Goal: Information Seeking & Learning: Check status

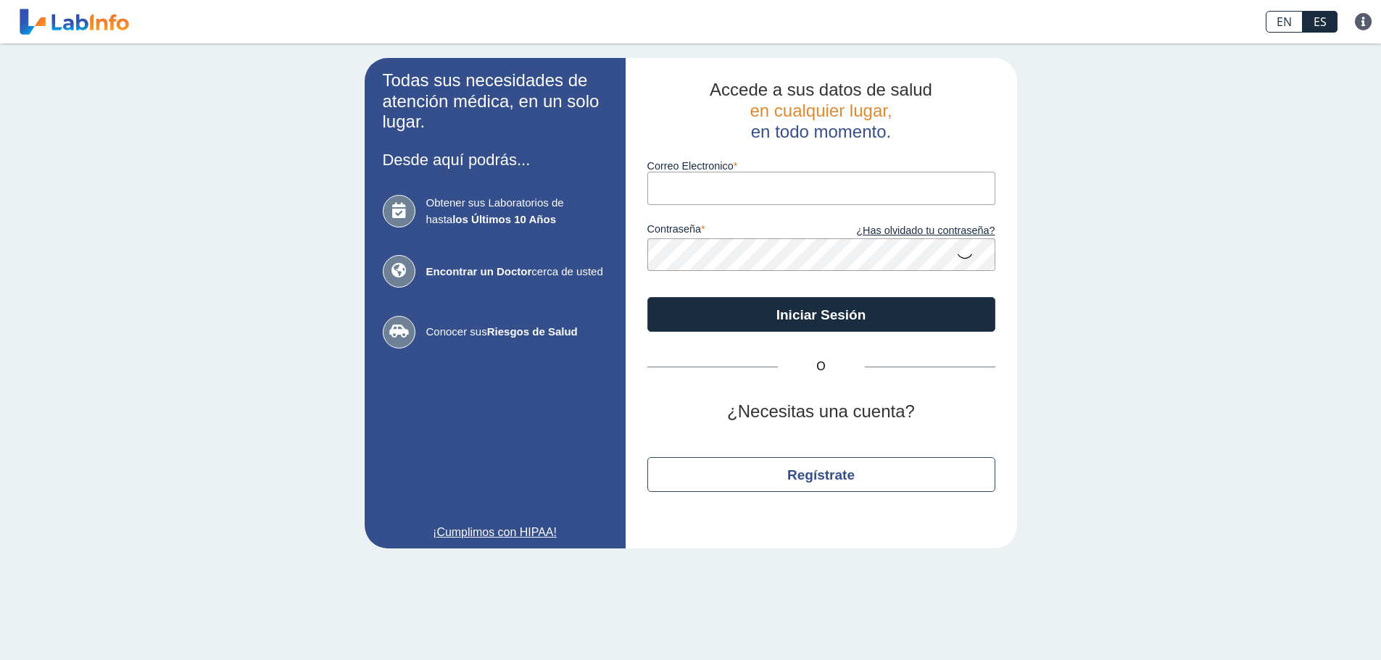
drag, startPoint x: 0, startPoint y: 0, endPoint x: 754, endPoint y: 178, distance: 774.7
click at [754, 178] on input "Correo Electronico" at bounding box center [821, 188] width 348 height 33
type input "[EMAIL_ADDRESS][DOMAIN_NAME]"
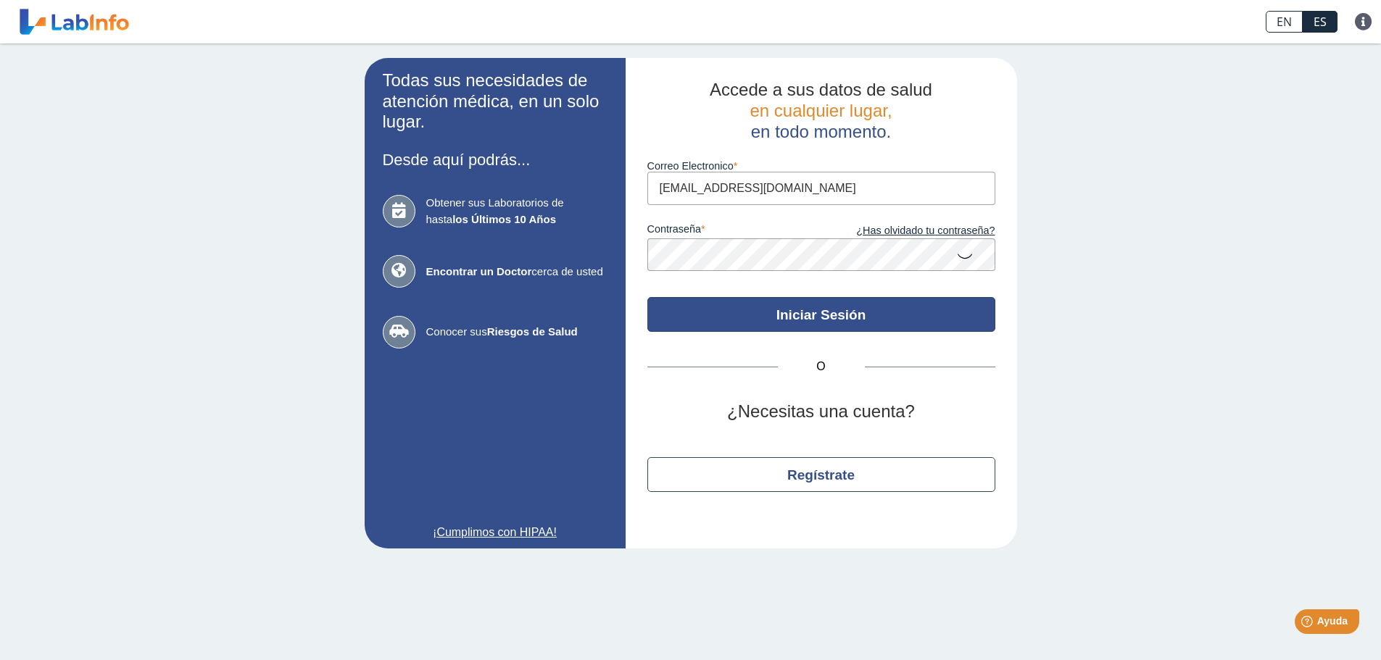
click at [808, 318] on button "Iniciar Sesión" at bounding box center [821, 314] width 348 height 35
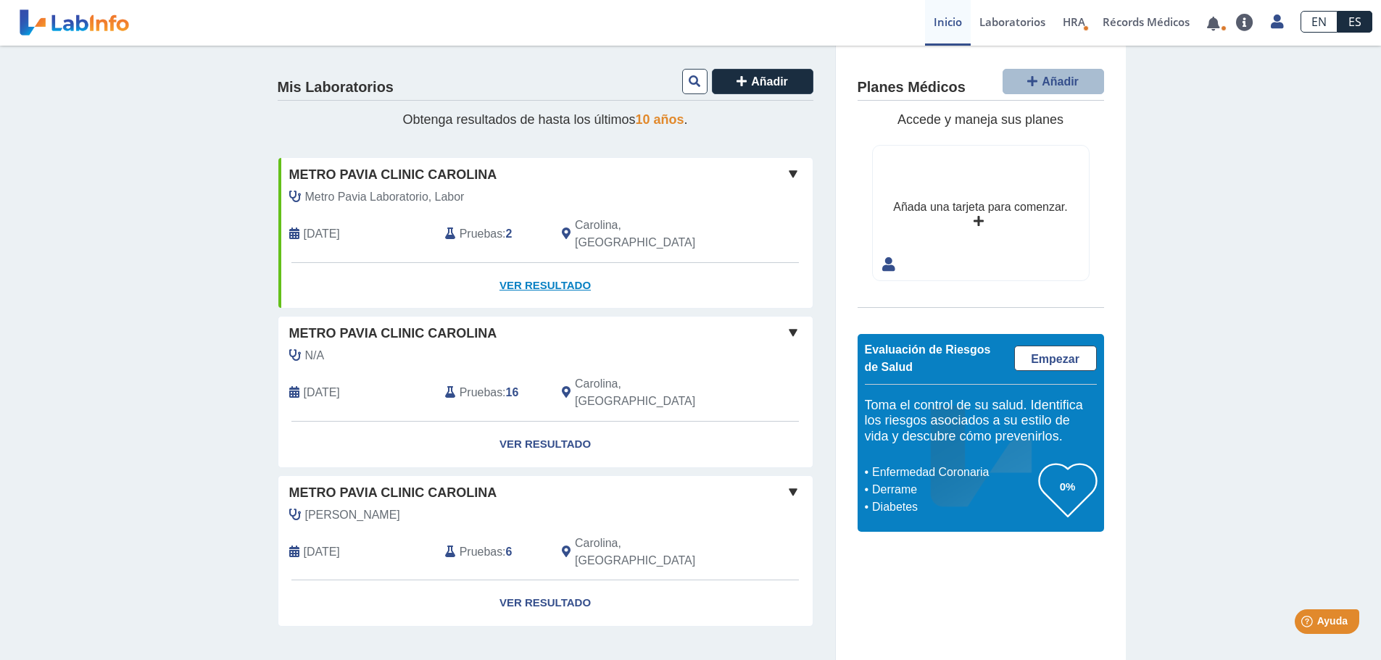
click at [570, 265] on link "Ver Resultado" at bounding box center [545, 286] width 534 height 46
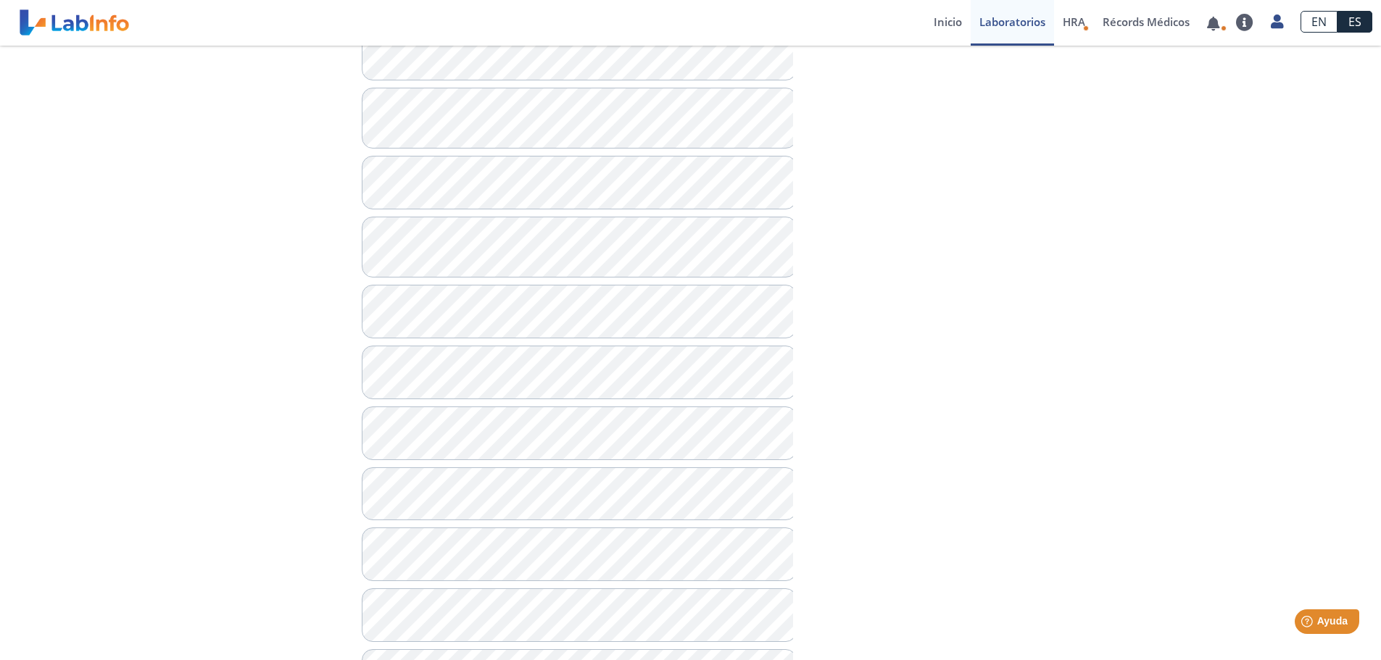
scroll to position [508, 0]
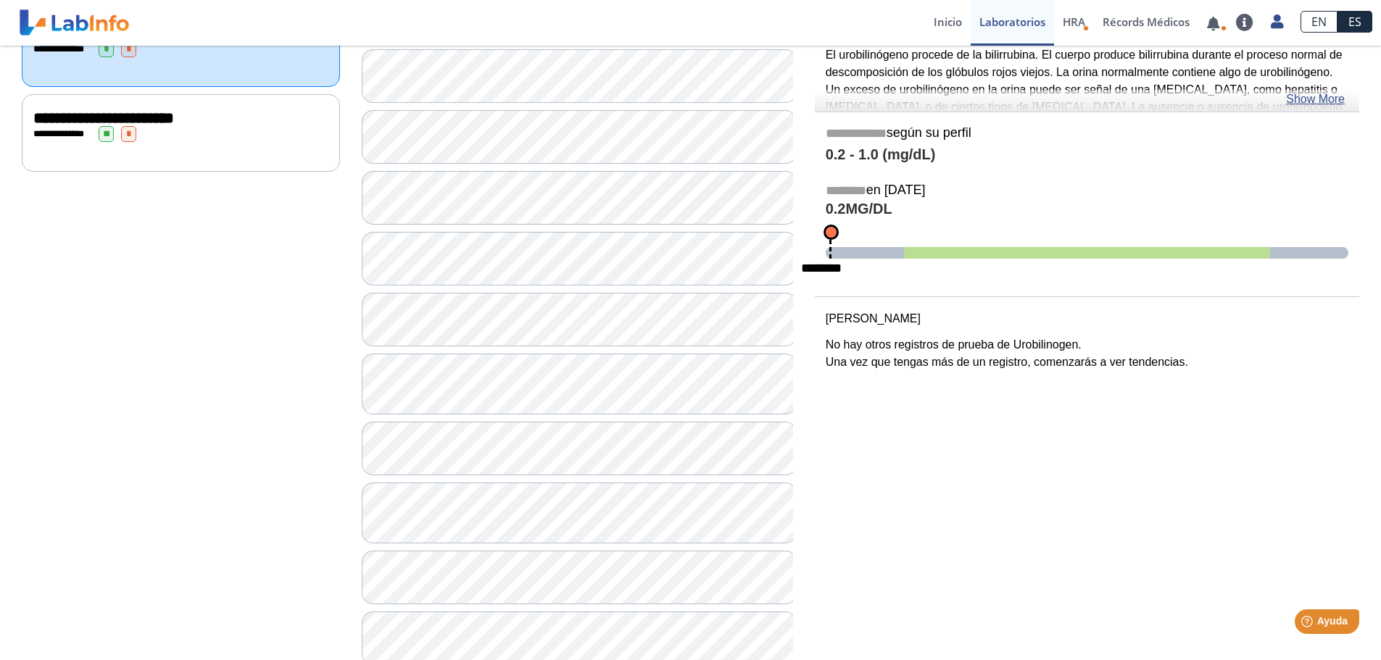
scroll to position [73, 0]
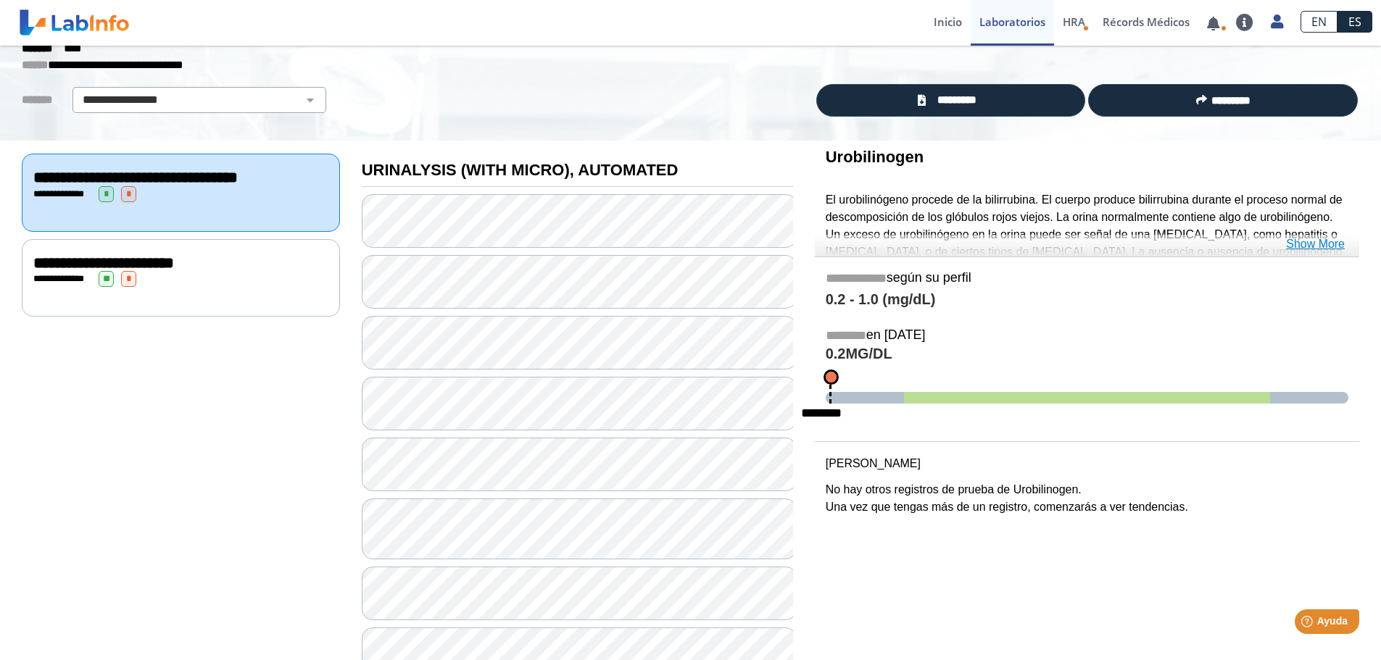
click at [1303, 245] on link "Show More" at bounding box center [1315, 244] width 59 height 17
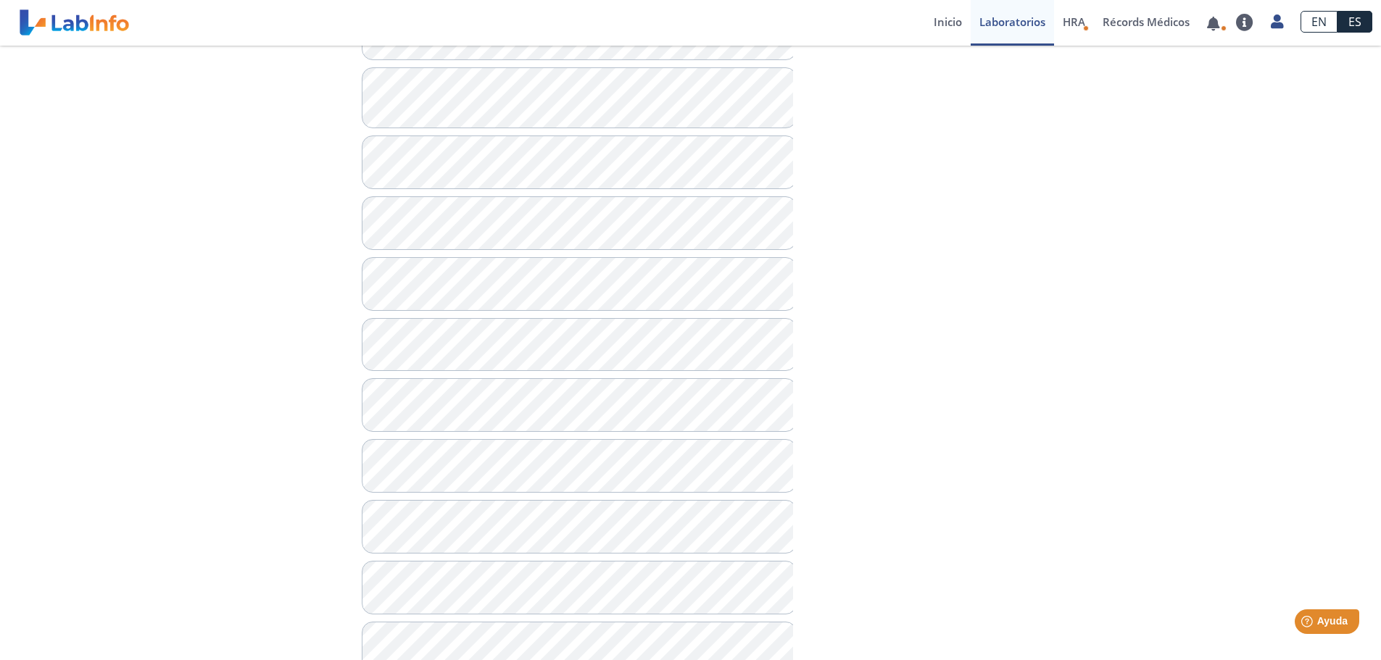
scroll to position [653, 0]
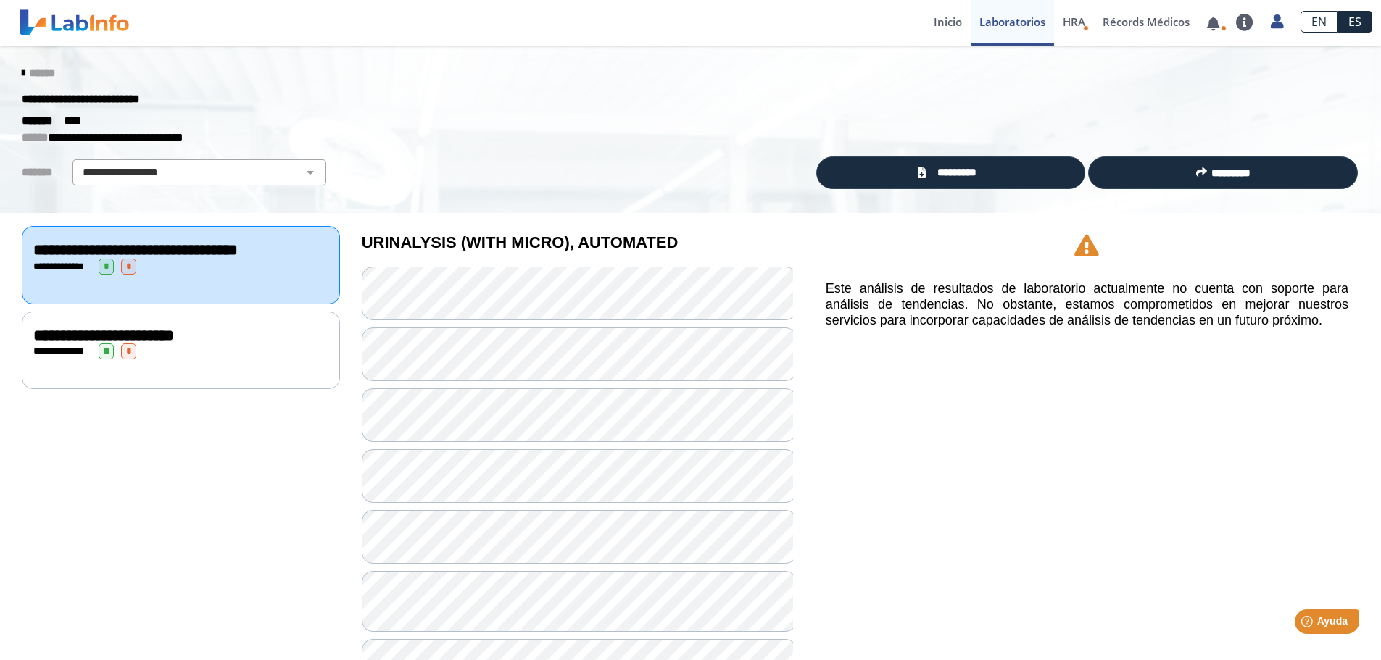
click at [268, 360] on div "**********" at bounding box center [180, 352] width 295 height 16
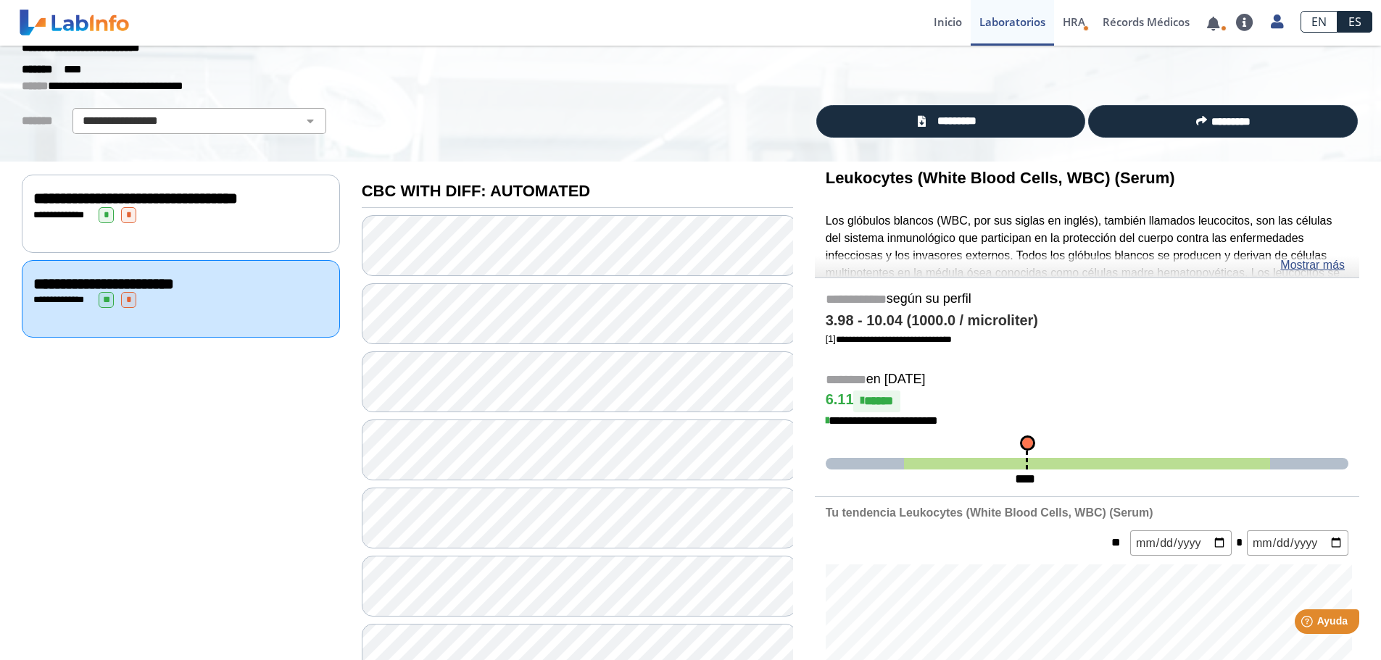
scroll to position [47, 0]
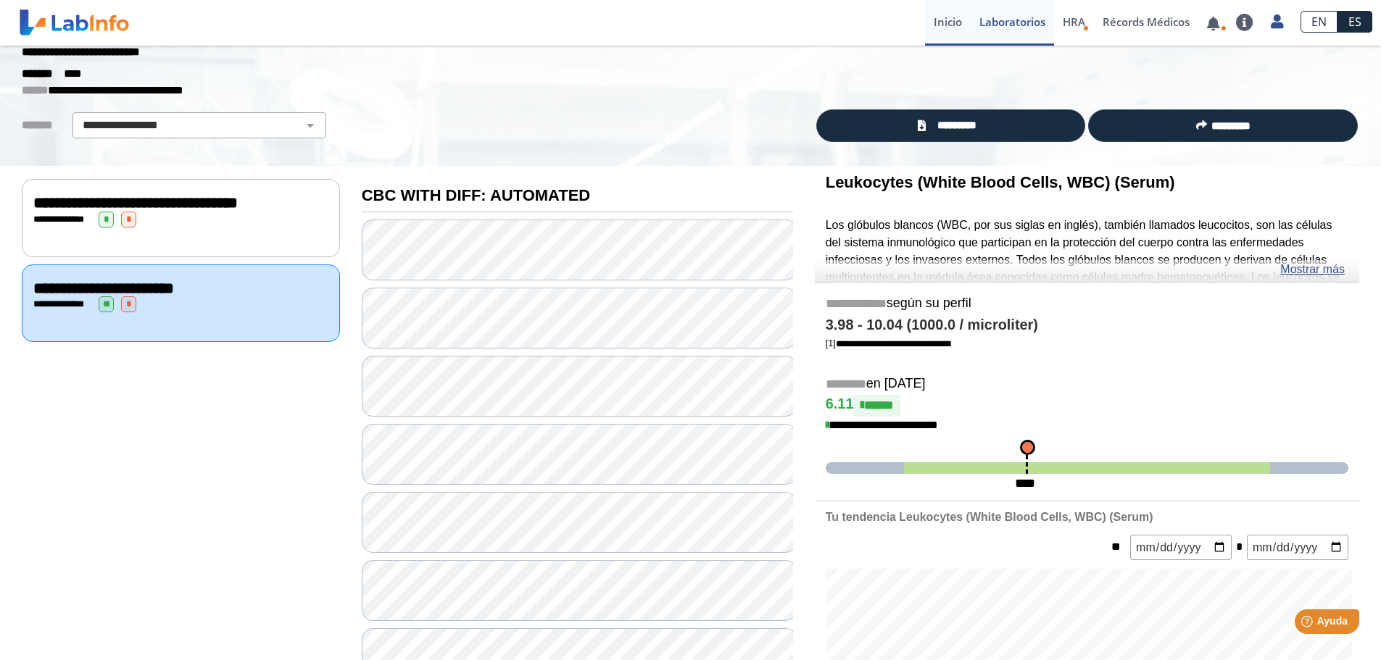
click at [959, 22] on link "Inicio" at bounding box center [948, 23] width 46 height 46
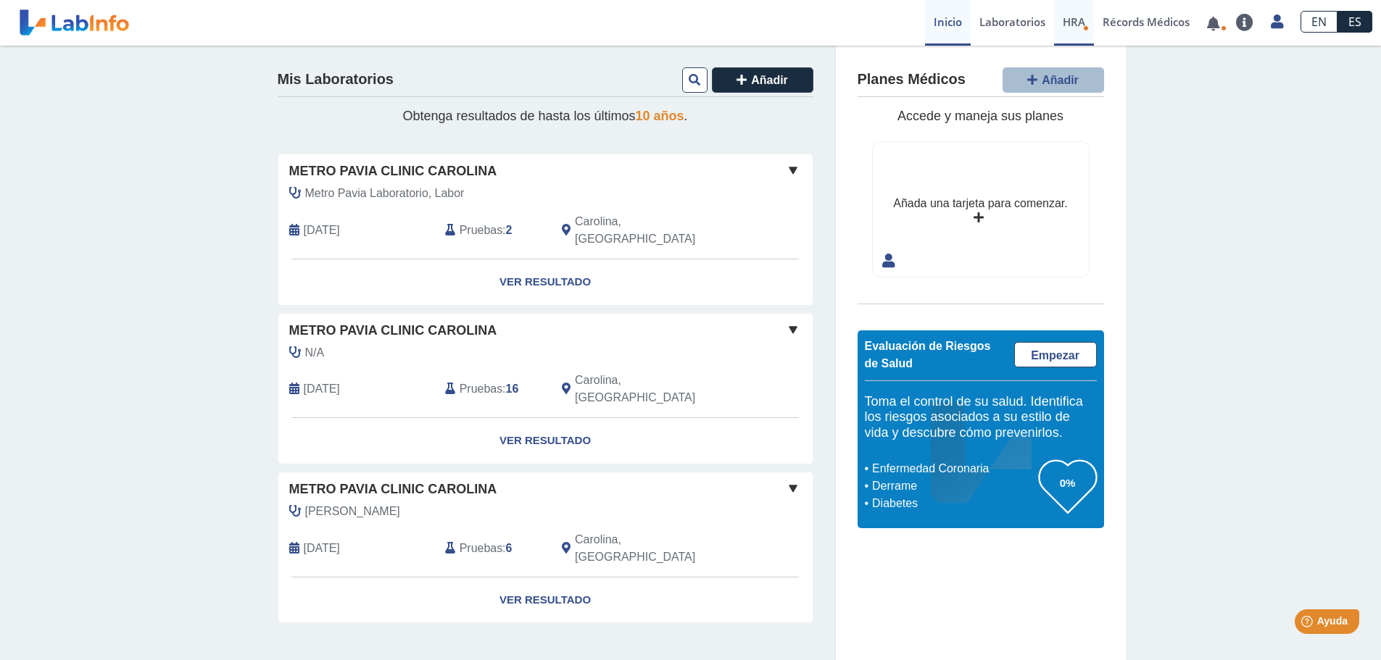
click at [1072, 20] on span "HRA" at bounding box center [1074, 22] width 22 height 15
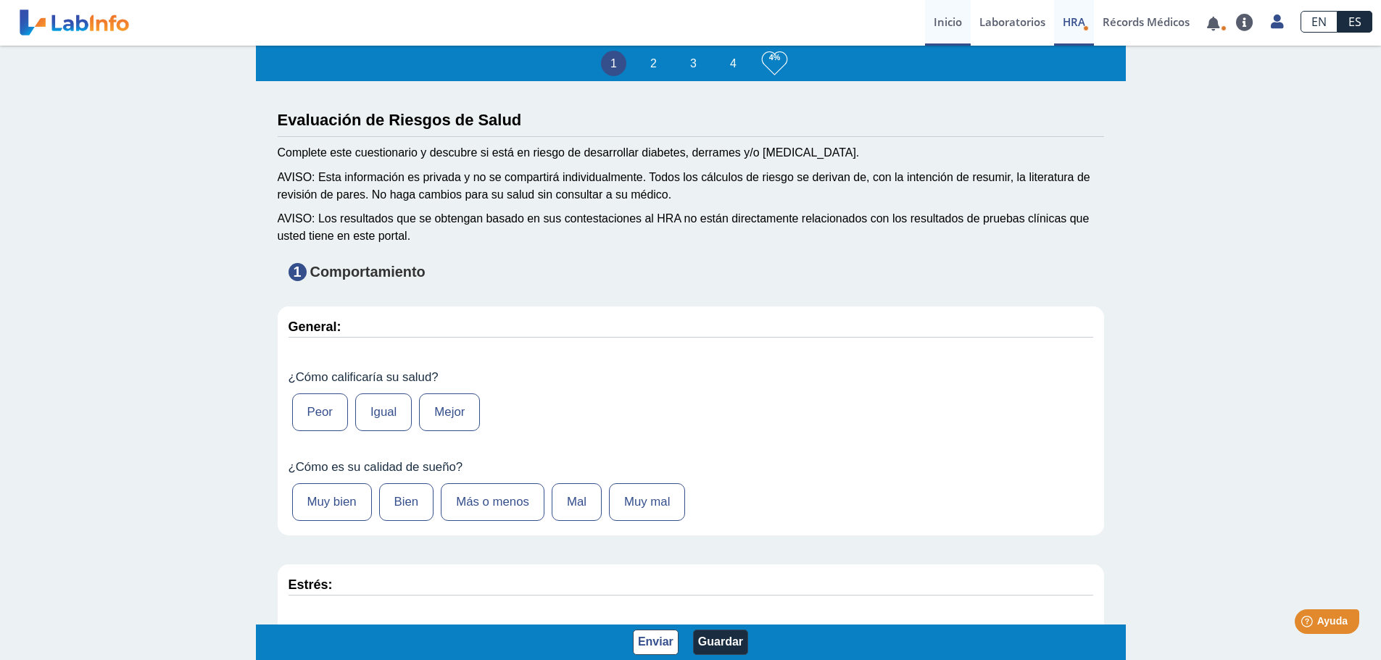
click at [948, 23] on link "Inicio" at bounding box center [948, 23] width 46 height 46
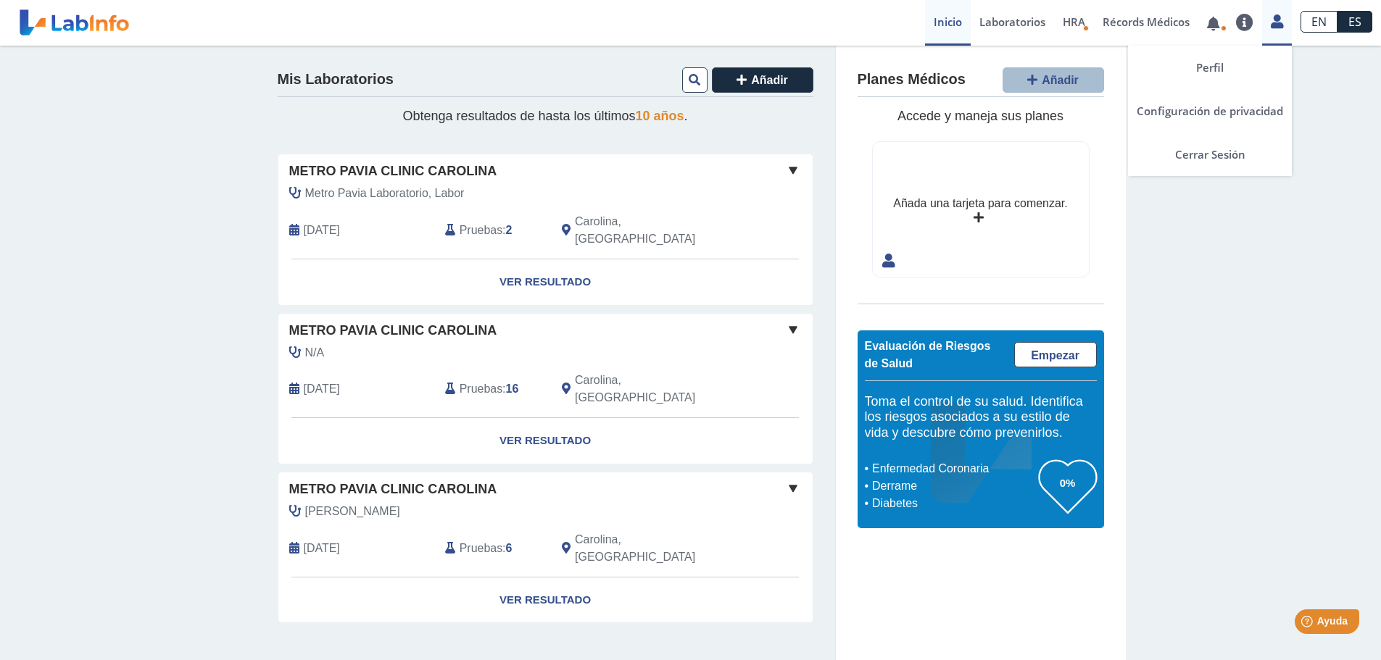
click at [1280, 23] on icon at bounding box center [1277, 21] width 12 height 11
click at [1206, 153] on link "Cerrar Sesión" at bounding box center [1210, 155] width 164 height 44
